Goal: Task Accomplishment & Management: Complete application form

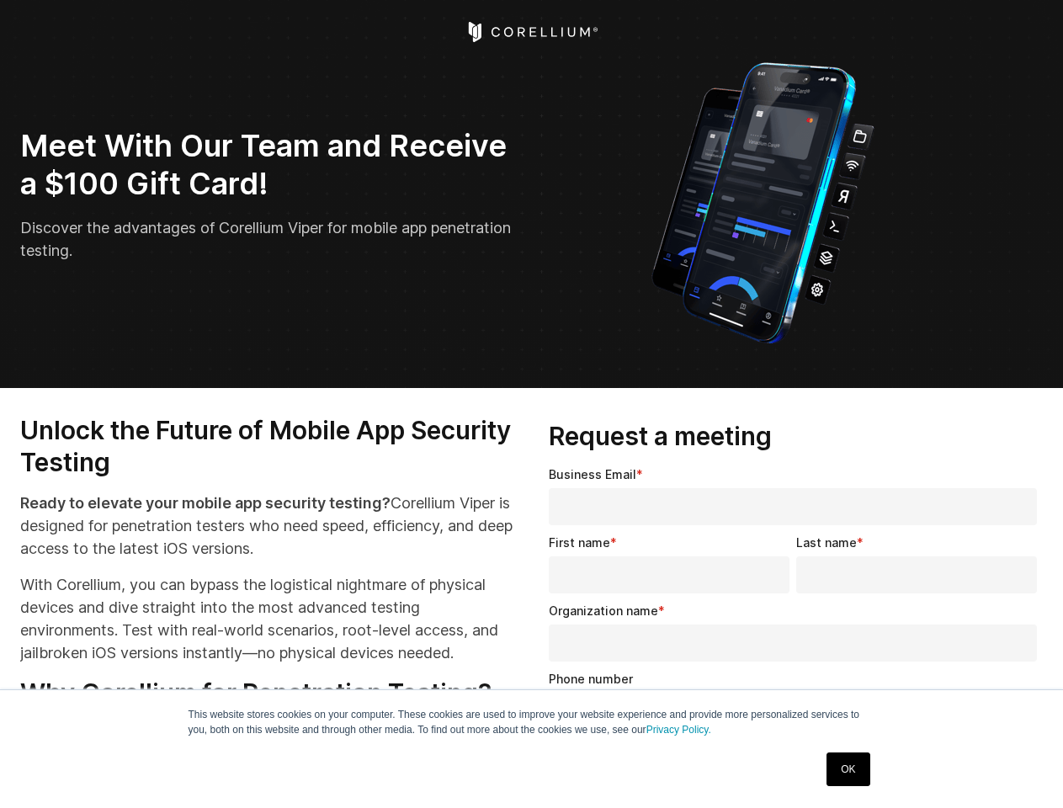
select select "**"
click at [796, 636] on input "Organization name *" at bounding box center [793, 643] width 488 height 37
click at [1026, 771] on icon "Open Intercom Messenger" at bounding box center [1027, 772] width 28 height 28
